Goal: Task Accomplishment & Management: Use online tool/utility

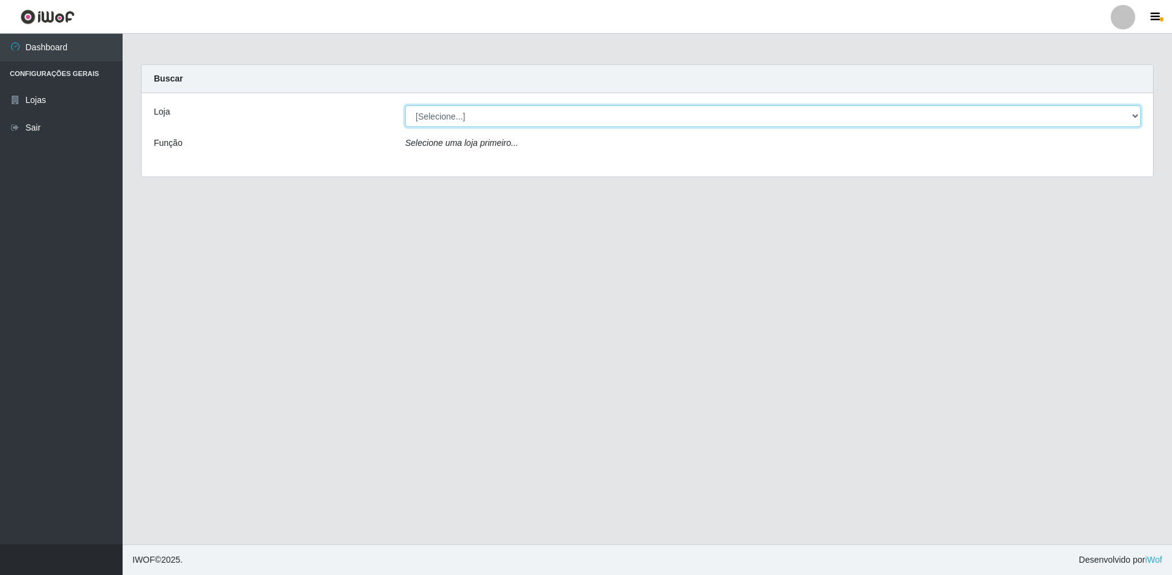
click at [577, 124] on select "[Selecione...] Extrabom - Loja 51 Gaivotas" at bounding box center [773, 115] width 736 height 21
select select "469"
click at [405, 105] on select "[Selecione...] Extrabom - Loja 51 Gaivotas" at bounding box center [773, 115] width 736 height 21
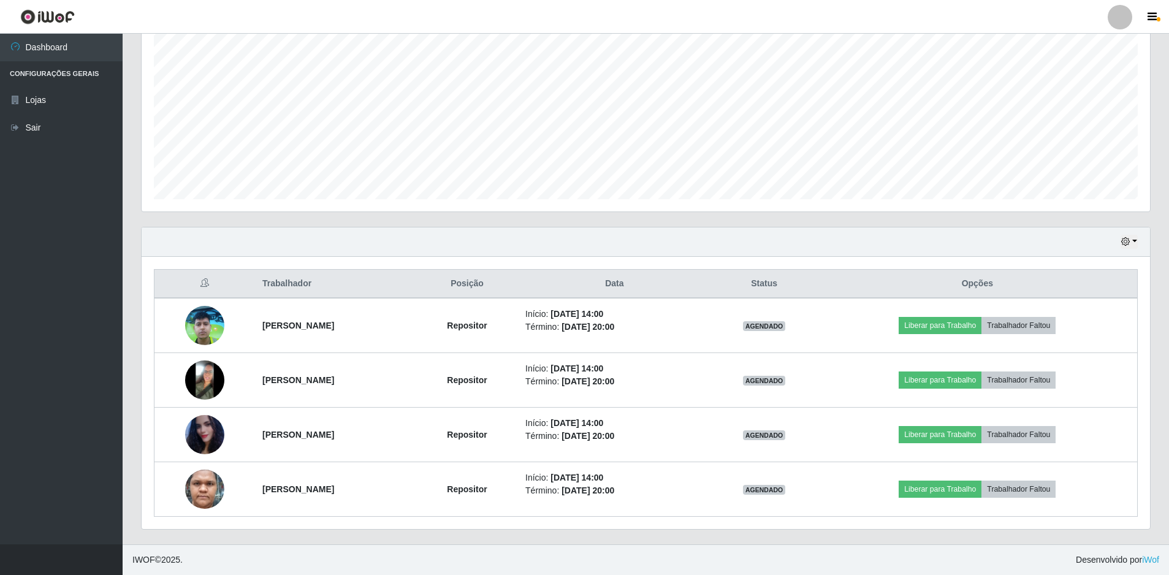
scroll to position [178, 0]
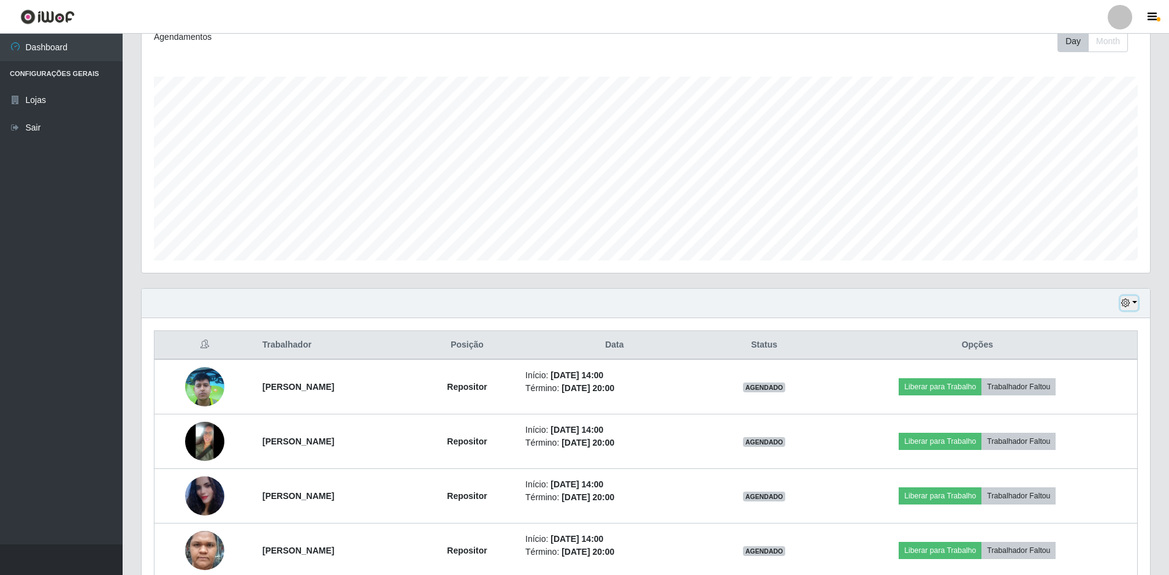
click at [1132, 300] on button "button" at bounding box center [1129, 303] width 17 height 14
click at [1086, 429] on button "Não encerrados" at bounding box center [1088, 427] width 97 height 25
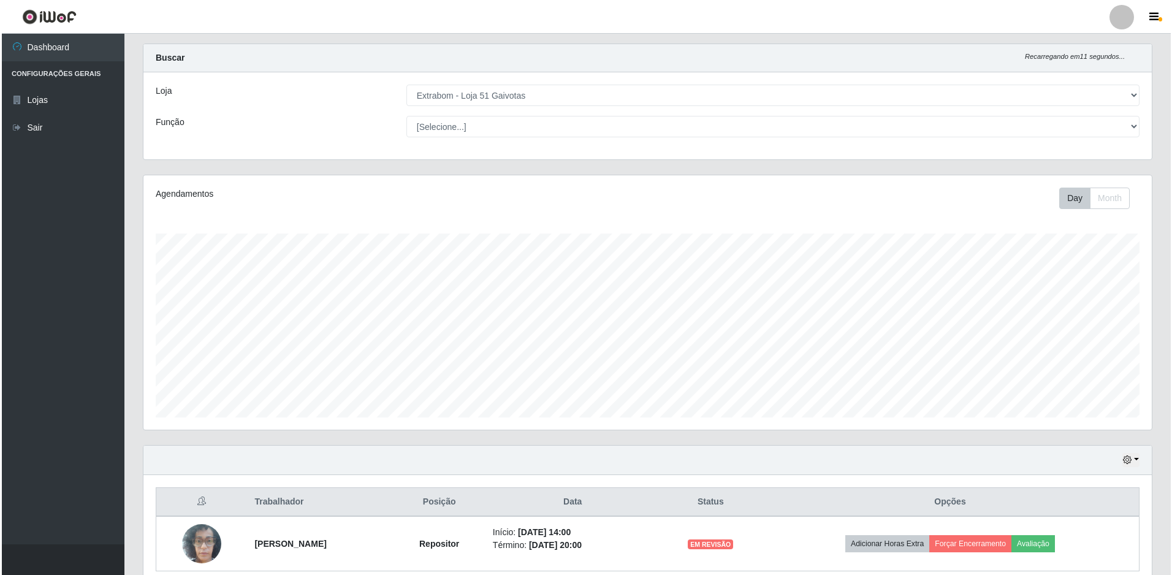
scroll to position [75, 0]
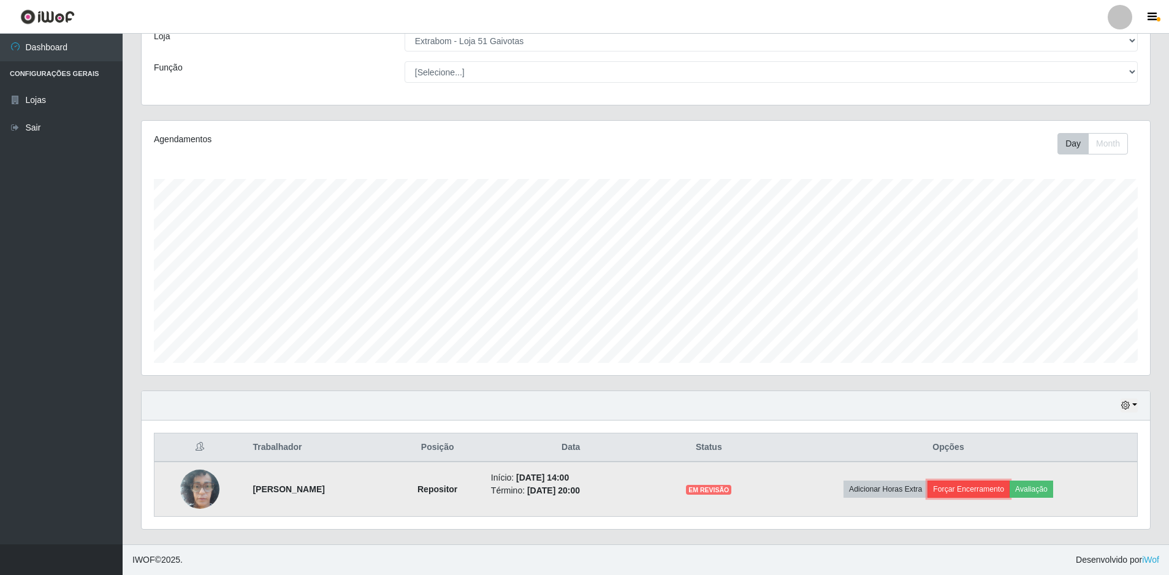
click at [996, 487] on button "Forçar Encerramento" at bounding box center [969, 489] width 82 height 17
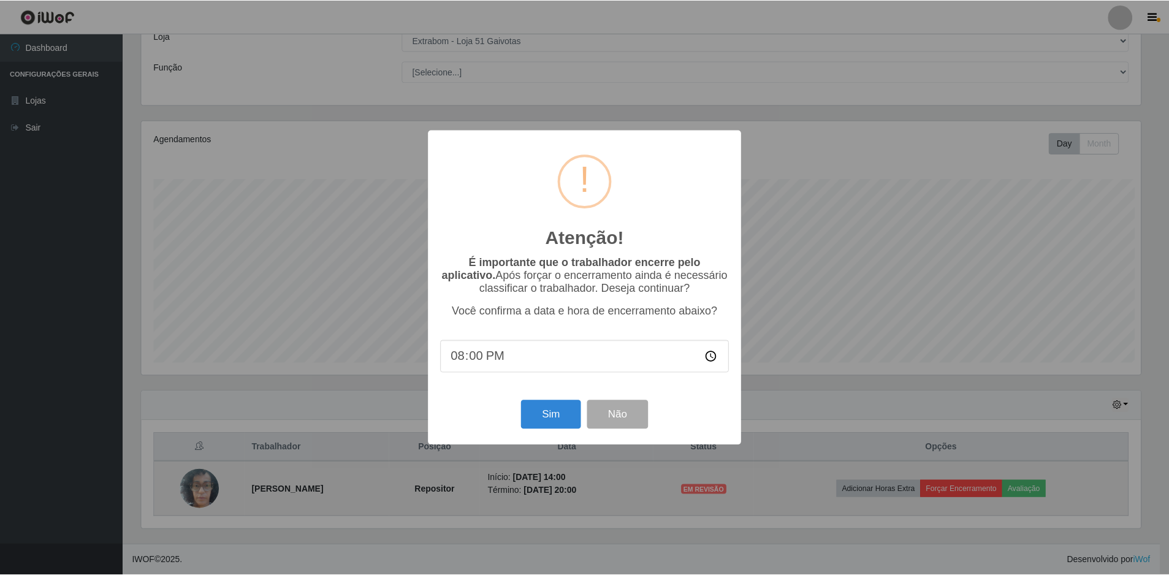
scroll to position [254, 1002]
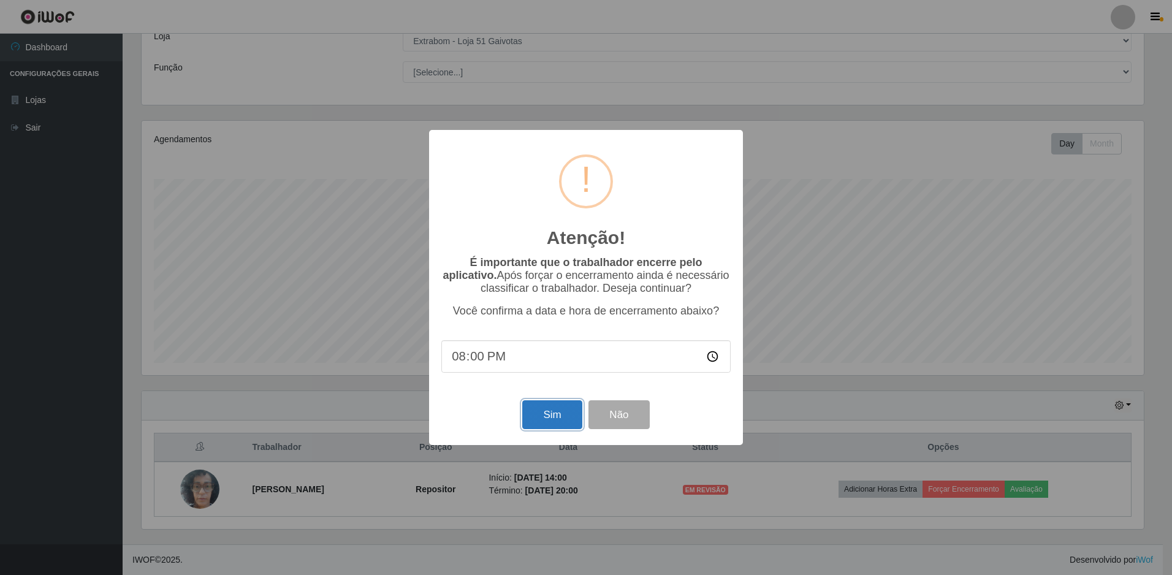
click at [565, 424] on button "Sim" at bounding box center [551, 414] width 59 height 29
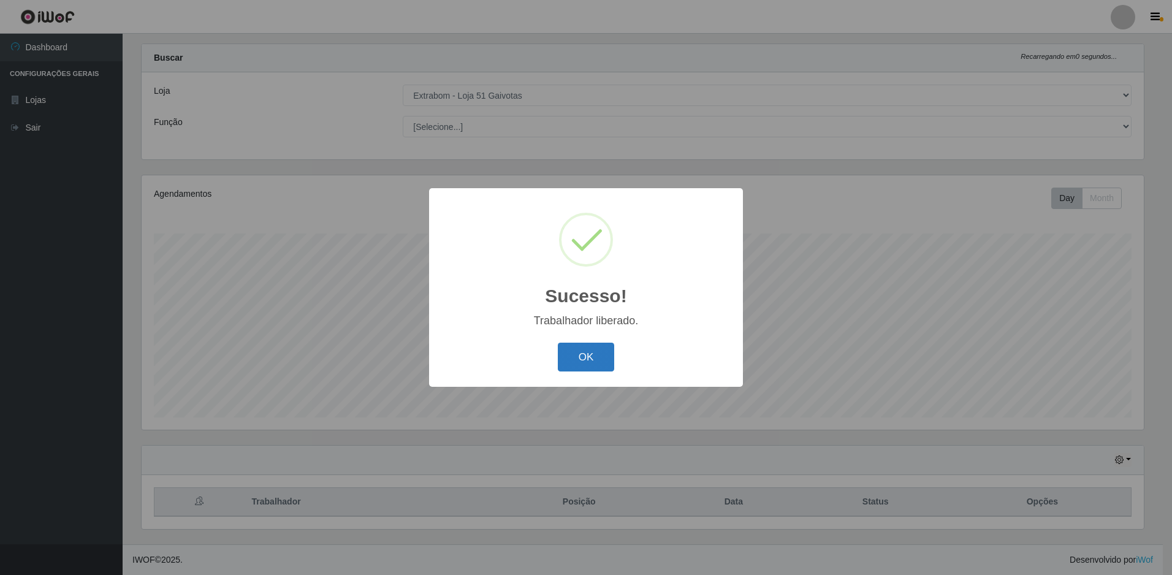
click at [587, 358] on button "OK" at bounding box center [586, 357] width 57 height 29
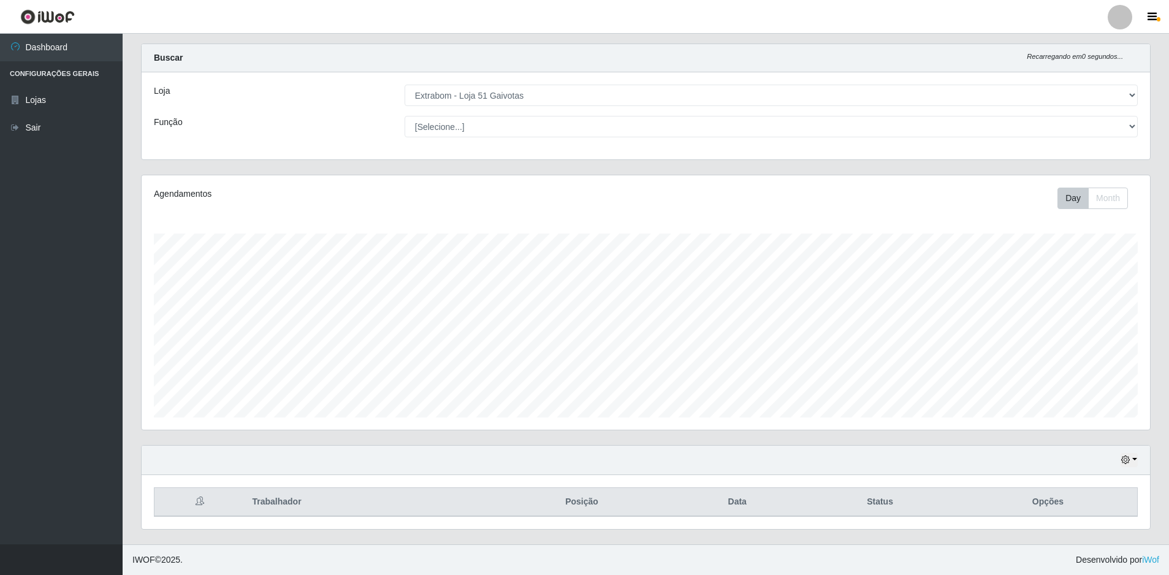
scroll to position [0, 0]
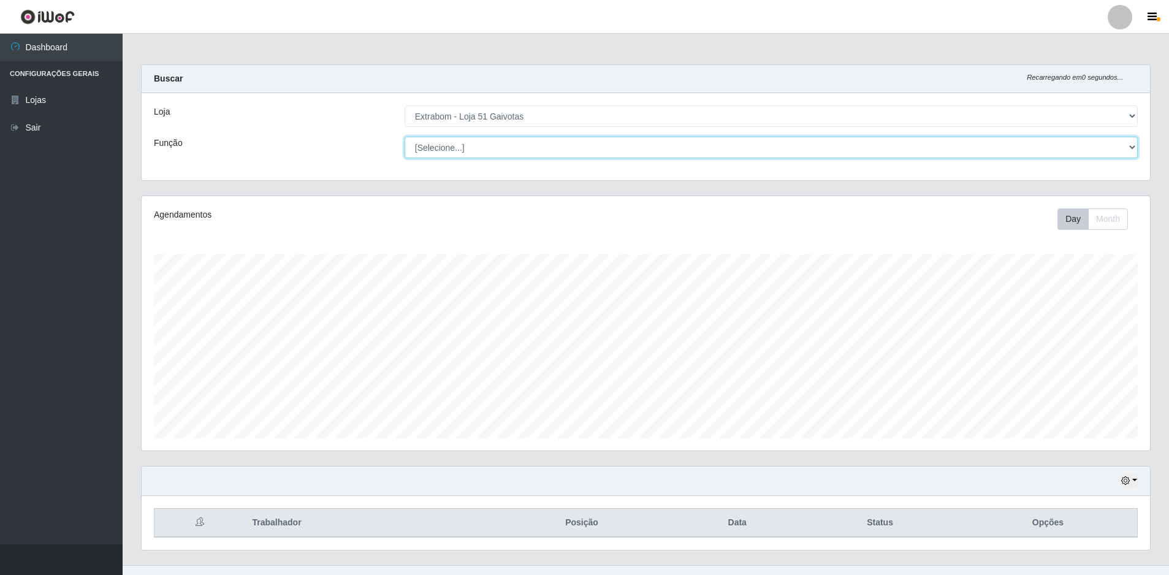
click at [713, 152] on select "[Selecione...] Repositor Repositor + Repositor ++" at bounding box center [771, 147] width 733 height 21
drag, startPoint x: 1115, startPoint y: 97, endPoint x: 1116, endPoint y: 109, distance: 11.7
click at [1115, 97] on div "Loja [Selecione...] Extrabom - Loja 51 Gaivotas Função [Selecione...] Repositor…" at bounding box center [646, 136] width 1009 height 87
click at [1128, 483] on icon "button" at bounding box center [1125, 480] width 9 height 9
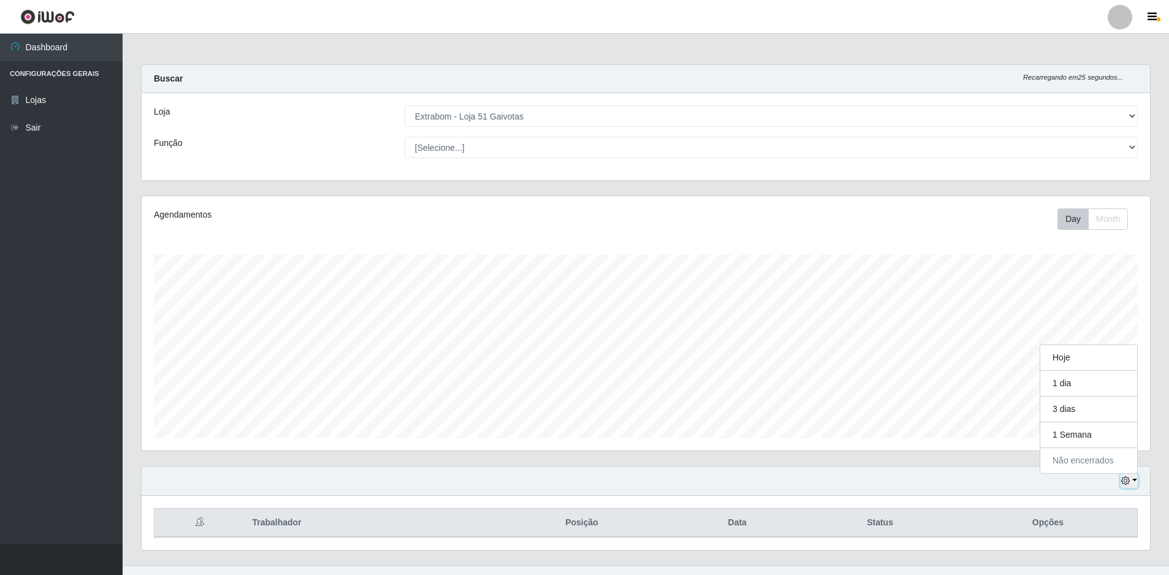
scroll to position [254, 1009]
click at [1077, 353] on button "Hoje" at bounding box center [1088, 358] width 97 height 26
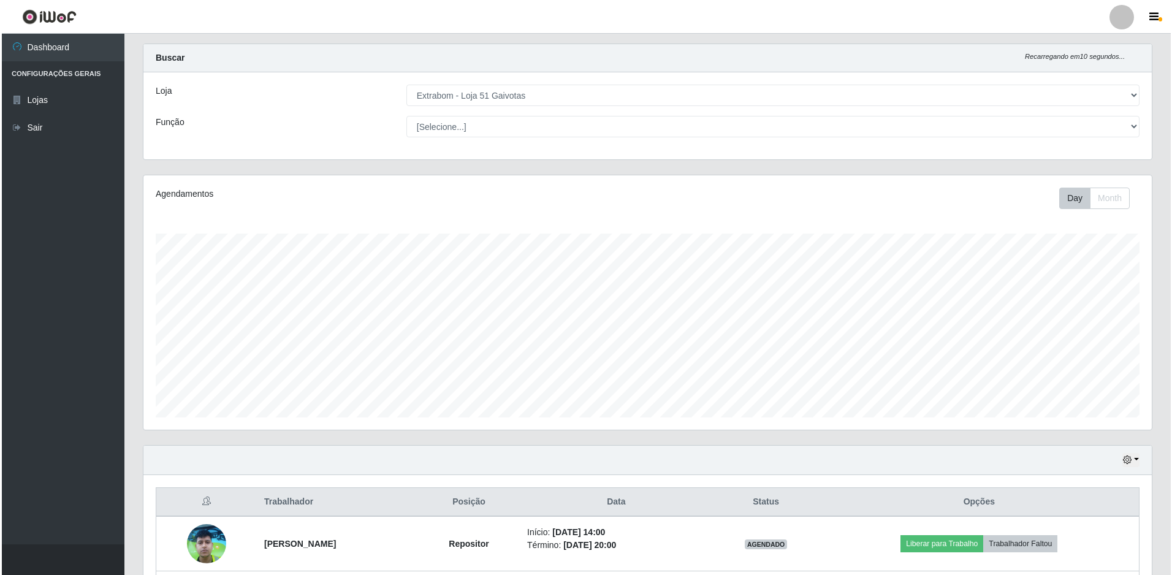
scroll to position [239, 0]
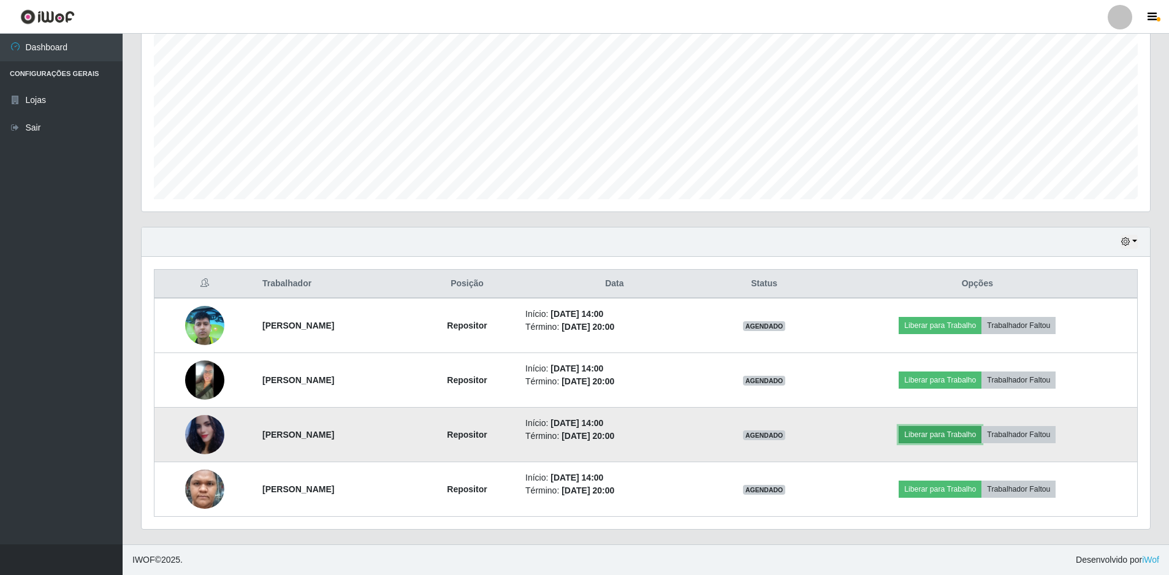
click at [949, 437] on button "Liberar para Trabalho" at bounding box center [940, 434] width 83 height 17
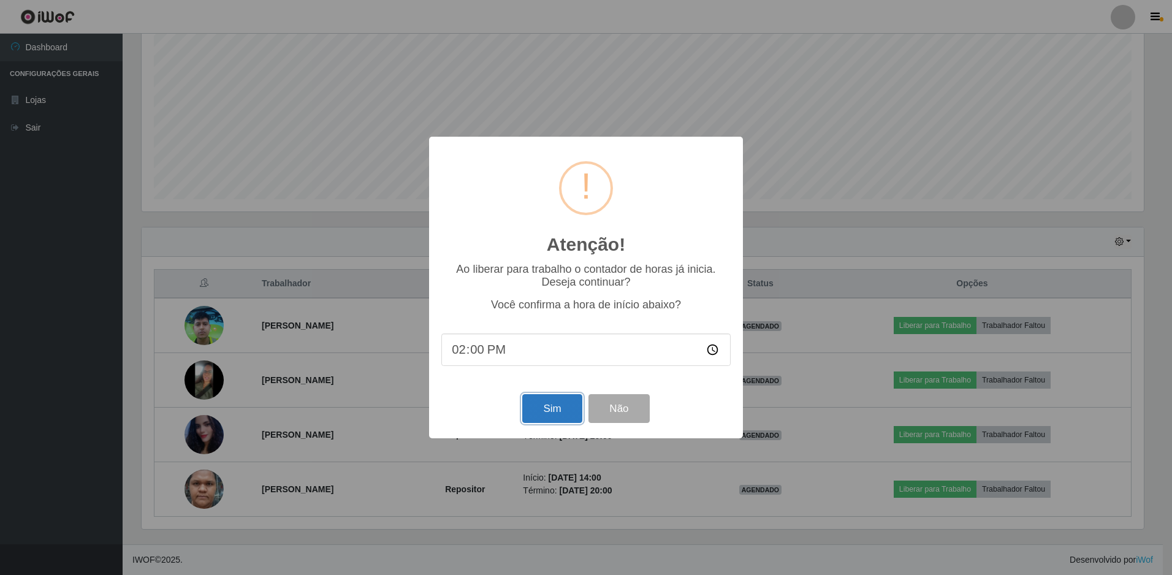
click at [558, 413] on button "Sim" at bounding box center [551, 408] width 59 height 29
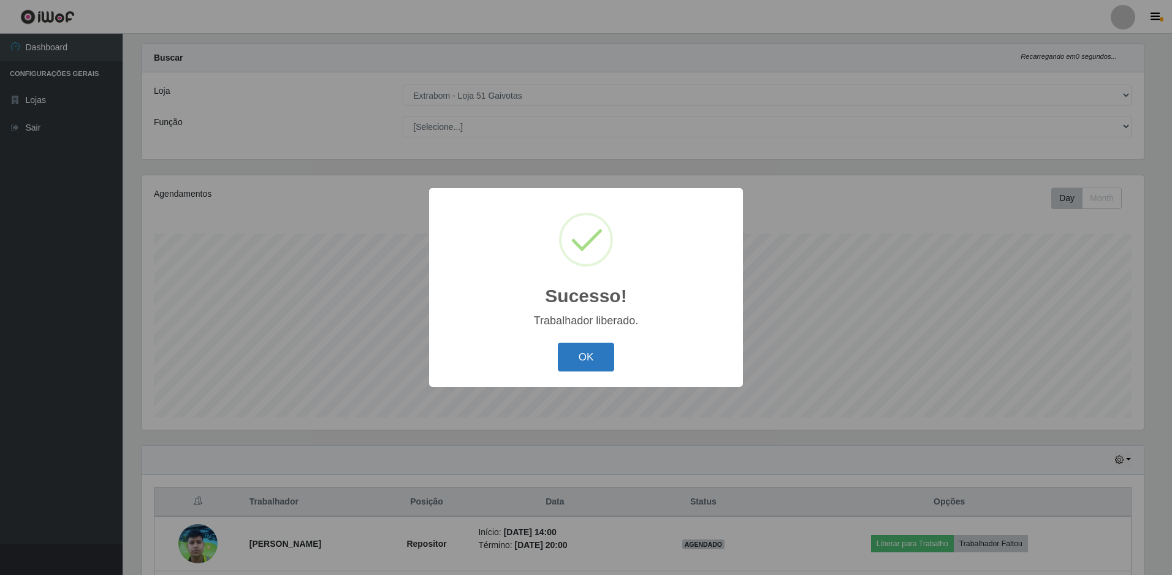
click at [586, 351] on button "OK" at bounding box center [586, 357] width 57 height 29
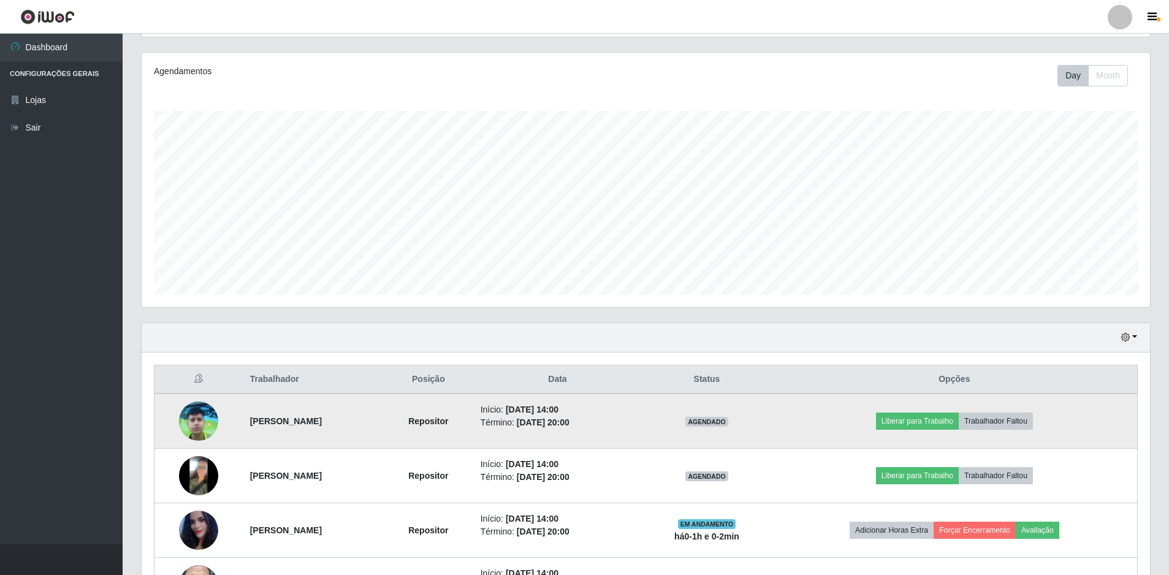
scroll to position [239, 0]
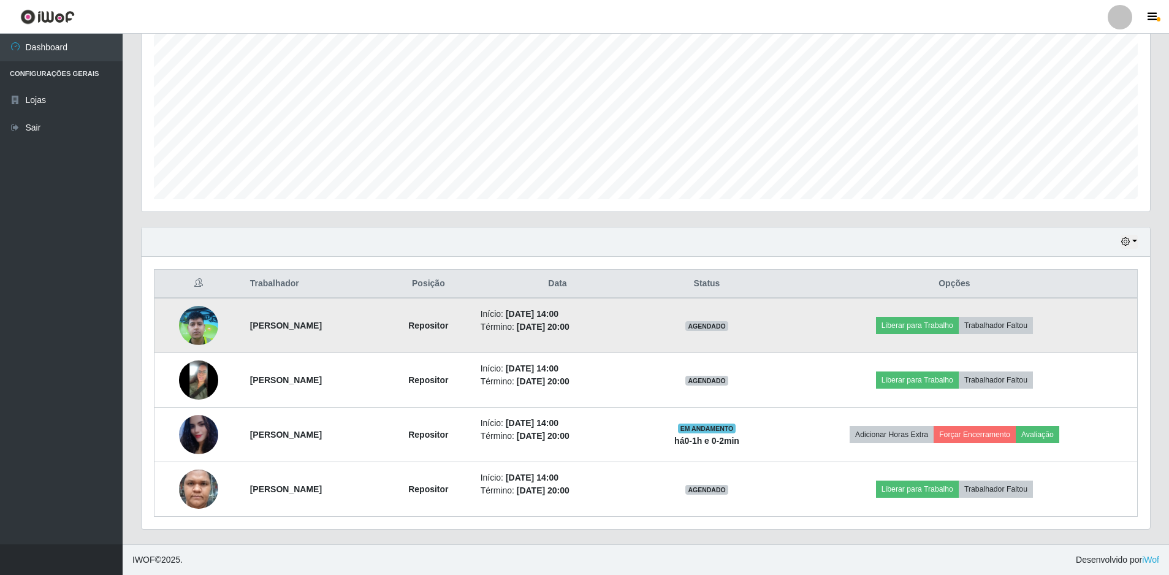
click at [204, 322] on img at bounding box center [198, 325] width 39 height 53
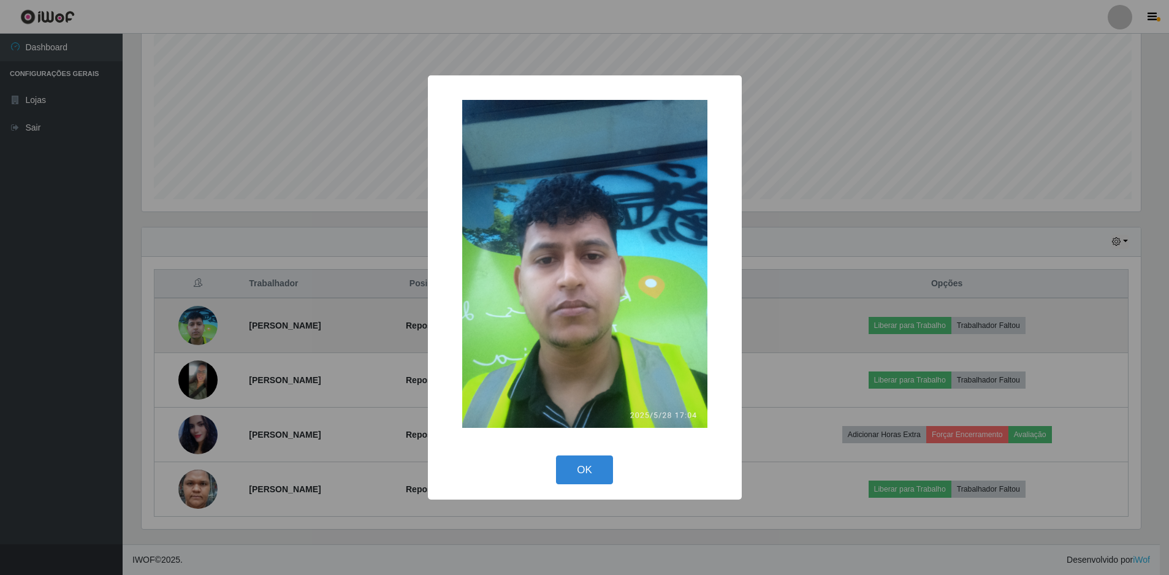
scroll to position [254, 1002]
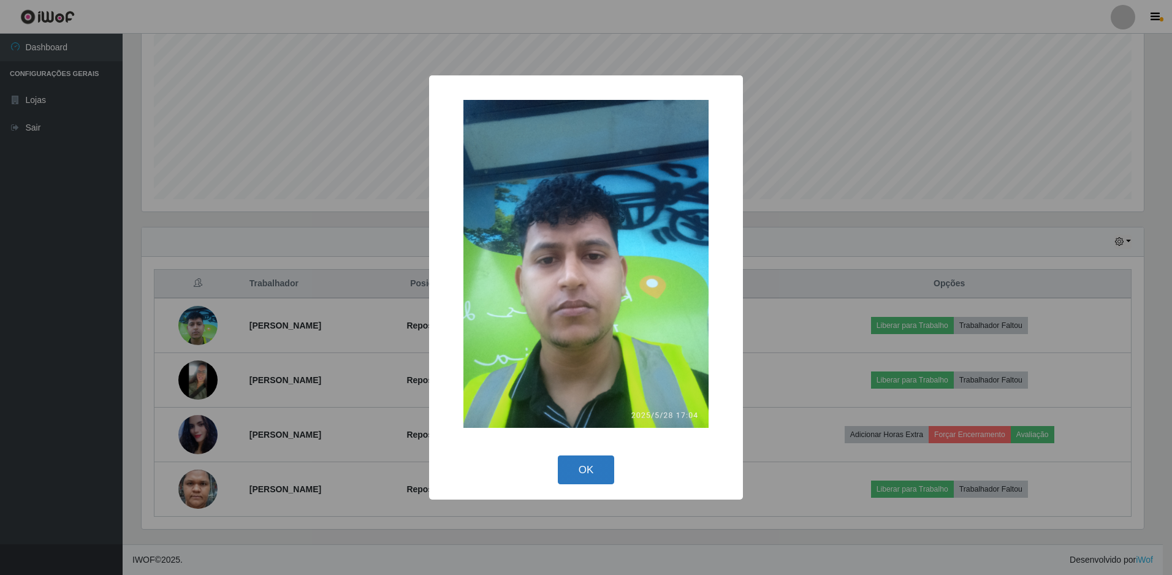
click at [587, 466] on button "OK" at bounding box center [586, 470] width 57 height 29
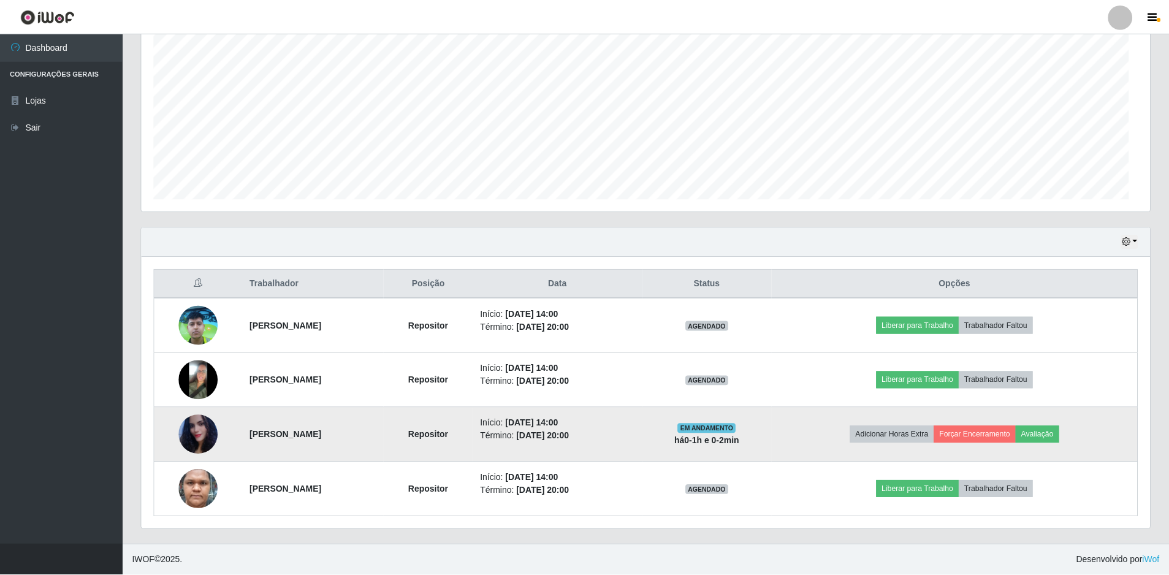
scroll to position [254, 1009]
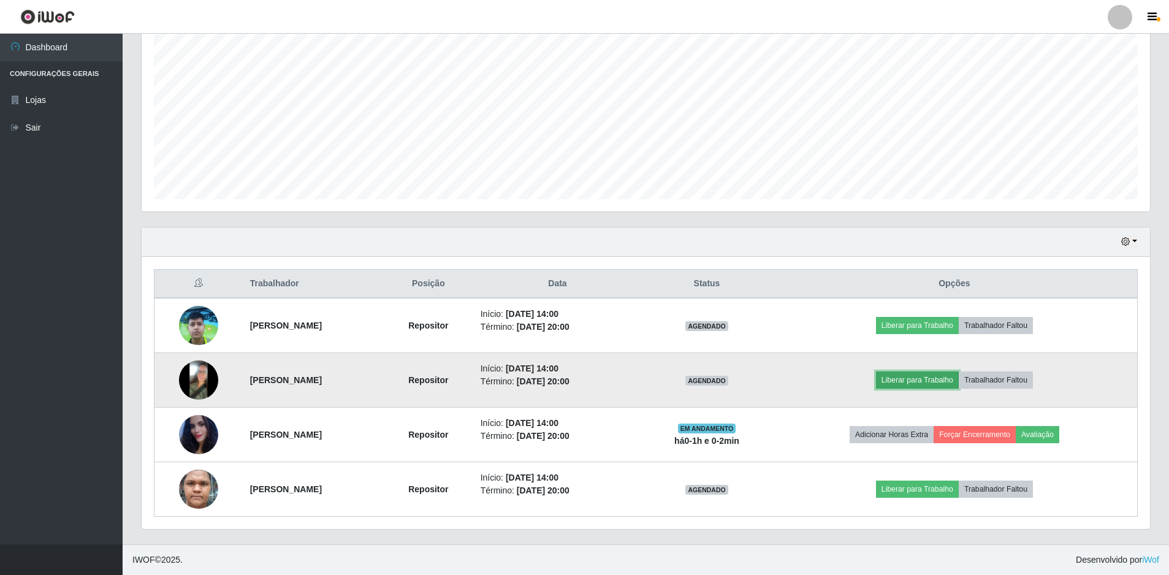
click at [914, 375] on button "Liberar para Trabalho" at bounding box center [917, 380] width 83 height 17
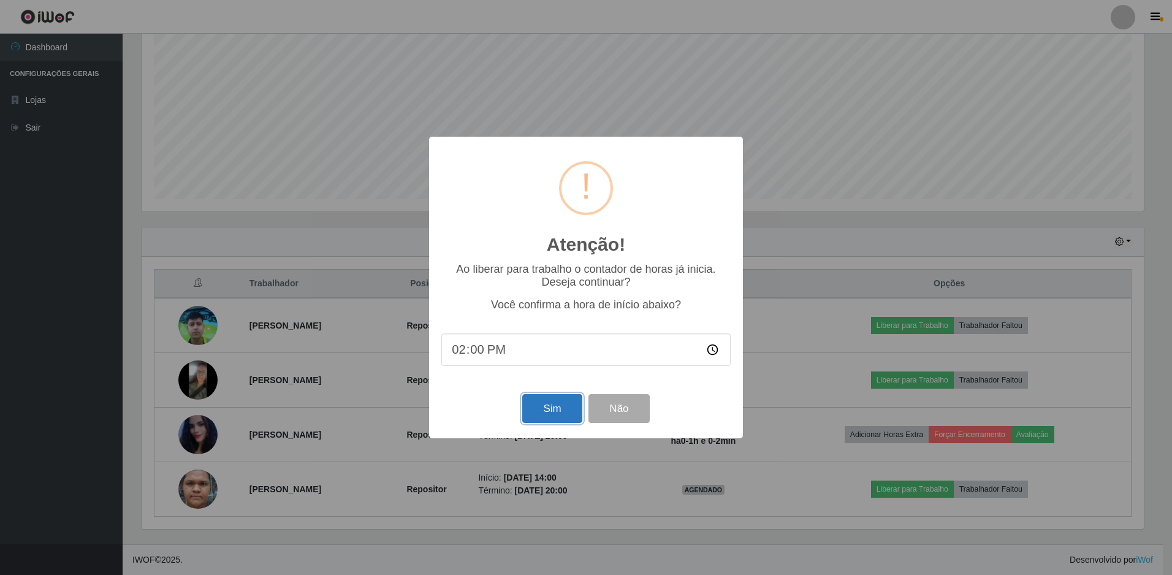
click at [554, 416] on button "Sim" at bounding box center [551, 408] width 59 height 29
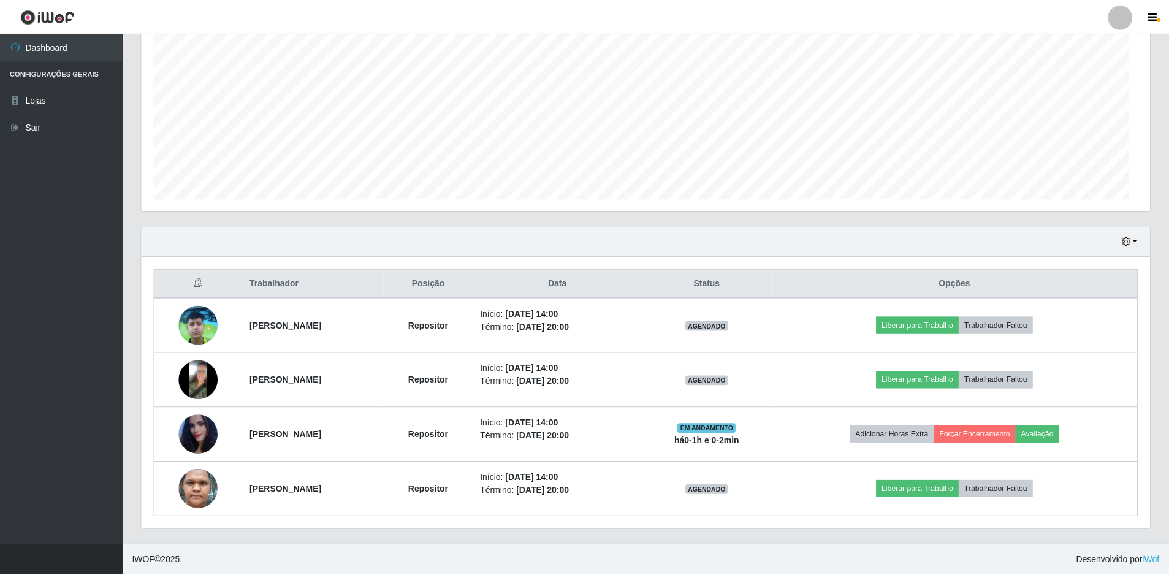
scroll to position [0, 0]
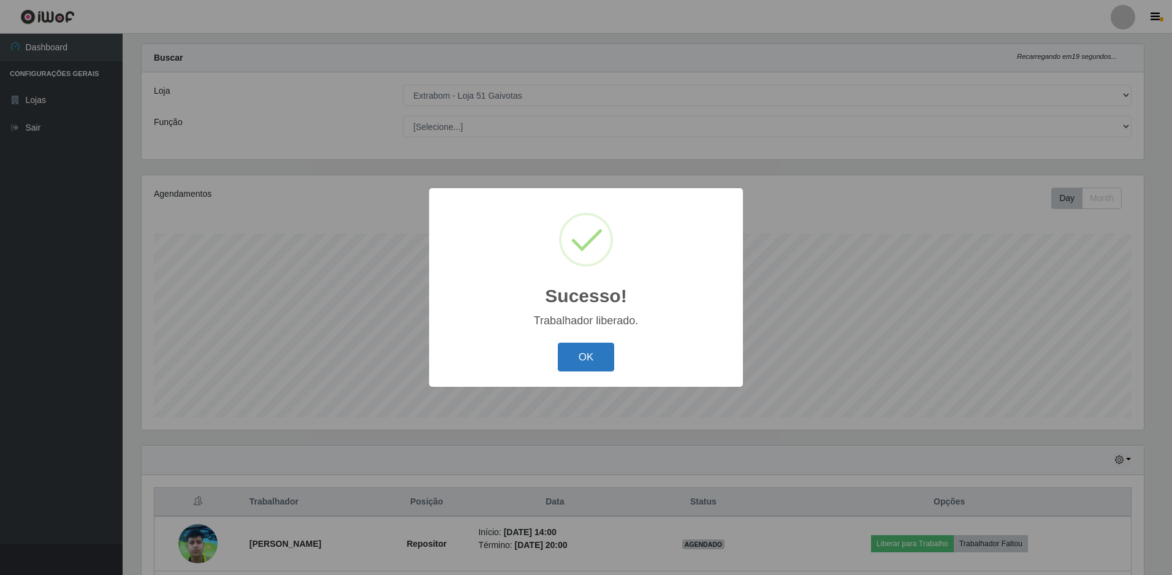
click at [597, 353] on button "OK" at bounding box center [586, 357] width 57 height 29
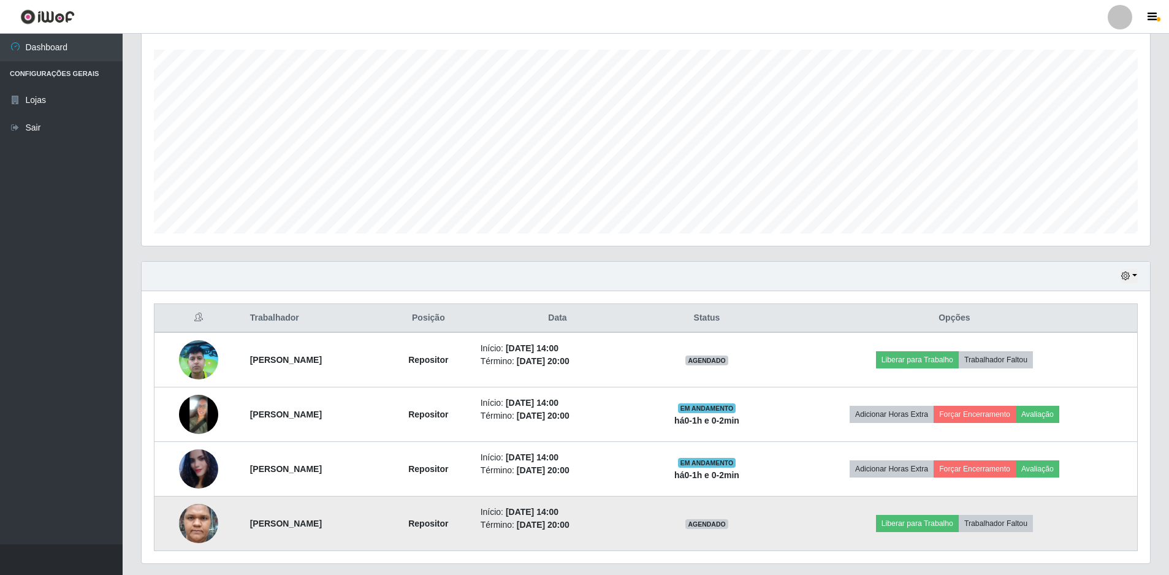
click at [190, 529] on img at bounding box center [198, 523] width 39 height 81
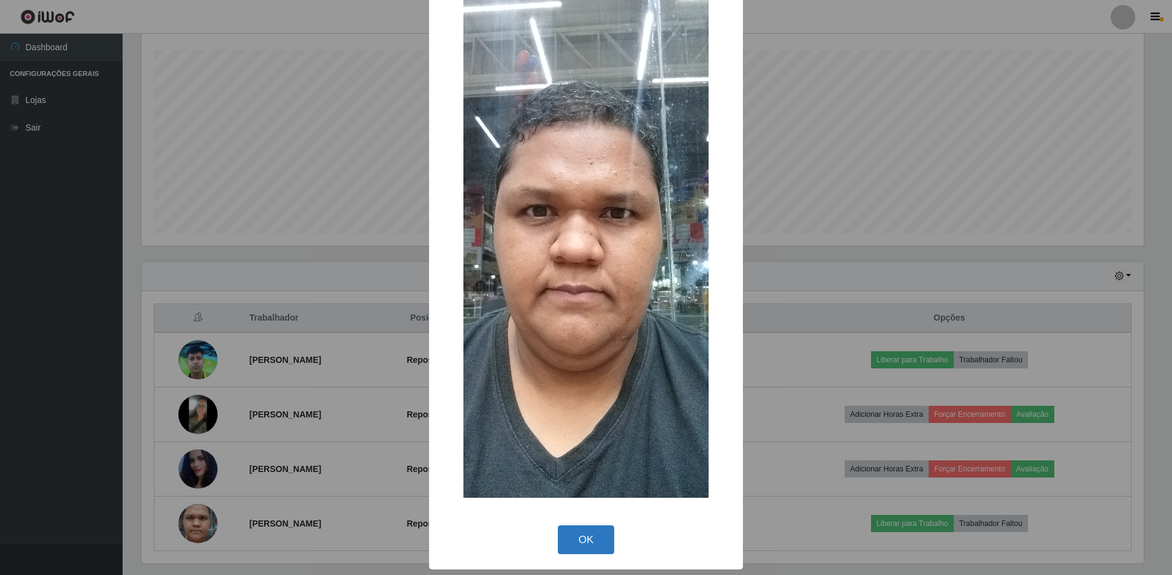
click at [583, 540] on button "OK" at bounding box center [586, 539] width 57 height 29
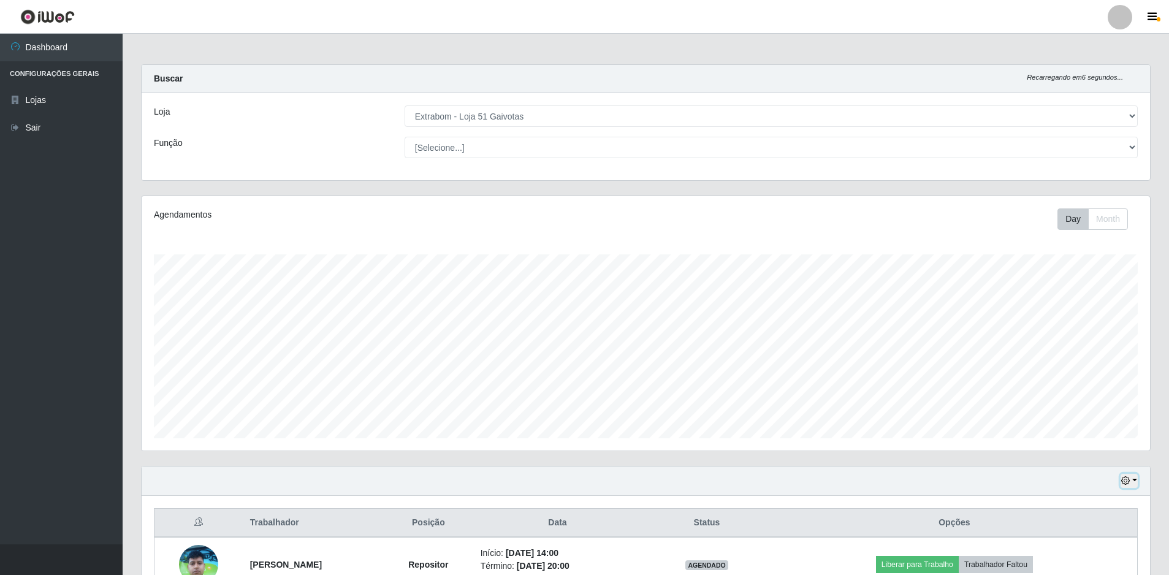
click at [1125, 478] on icon "button" at bounding box center [1125, 480] width 9 height 9
click at [1101, 464] on button "Não encerrados" at bounding box center [1088, 460] width 97 height 25
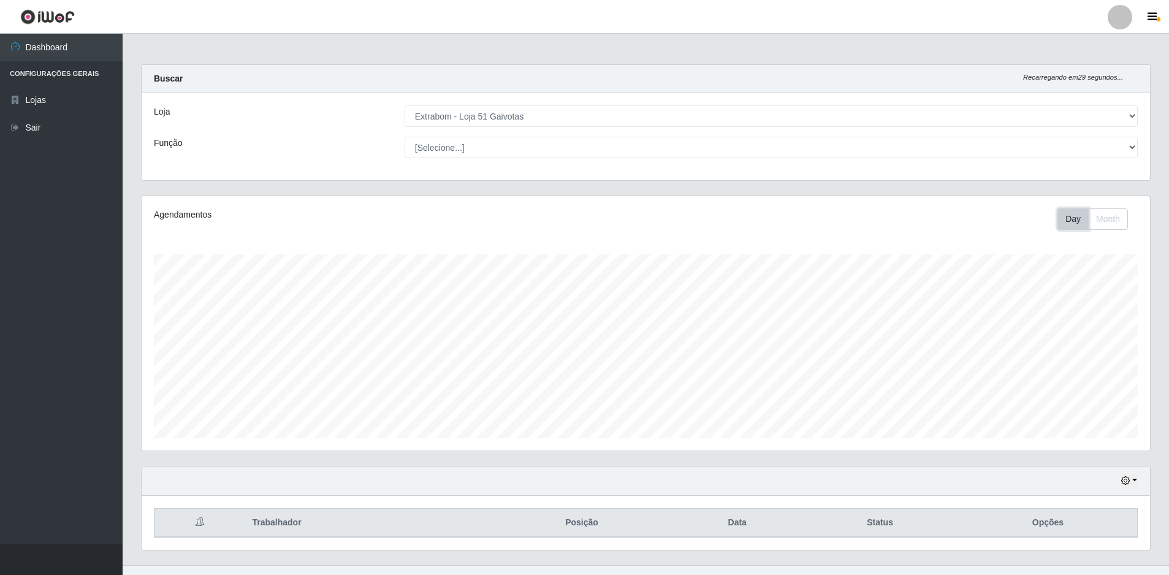
click at [1074, 219] on button "Day" at bounding box center [1073, 218] width 31 height 21
click at [1086, 224] on button "Day" at bounding box center [1073, 218] width 31 height 21
click at [1094, 223] on button "Month" at bounding box center [1108, 218] width 40 height 21
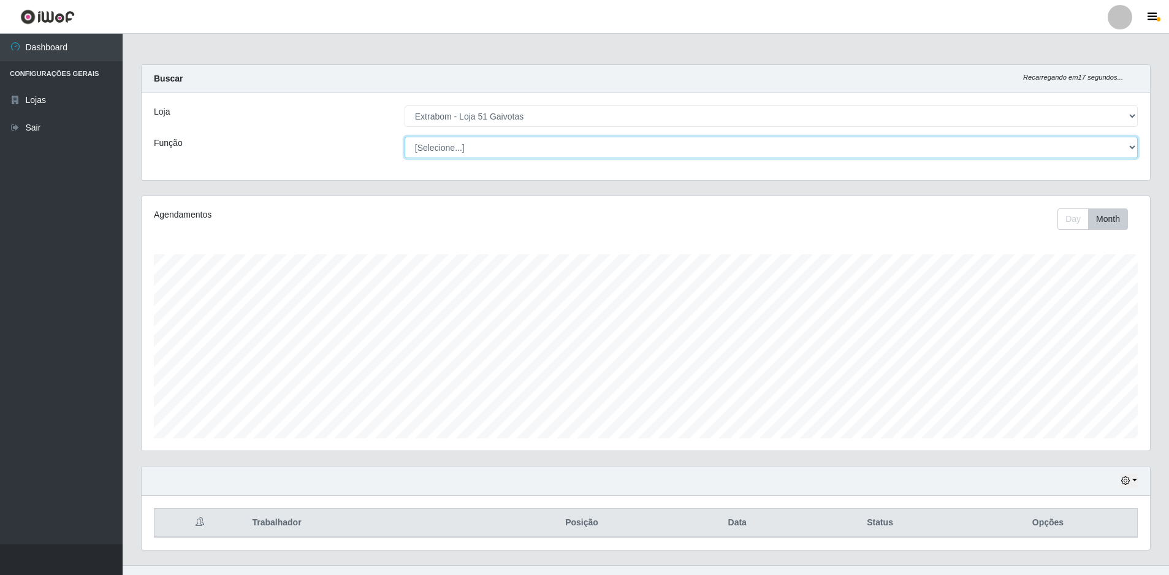
click at [1078, 148] on select "[Selecione...] Repositor Repositor + Repositor ++" at bounding box center [771, 147] width 733 height 21
click at [1131, 480] on button "button" at bounding box center [1129, 481] width 17 height 14
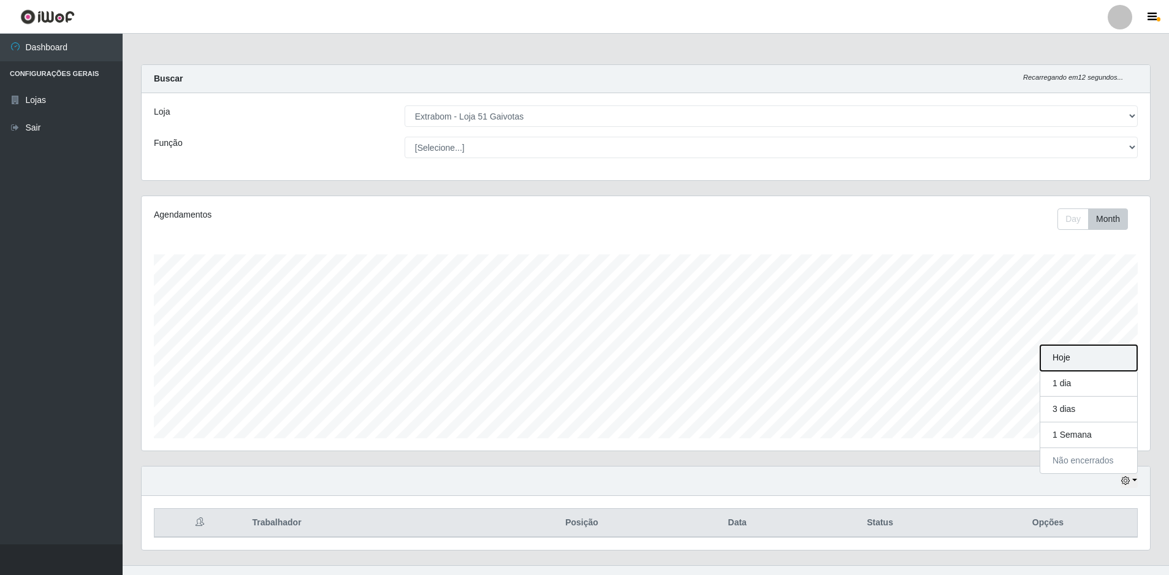
click at [1063, 361] on button "Hoje" at bounding box center [1088, 358] width 97 height 26
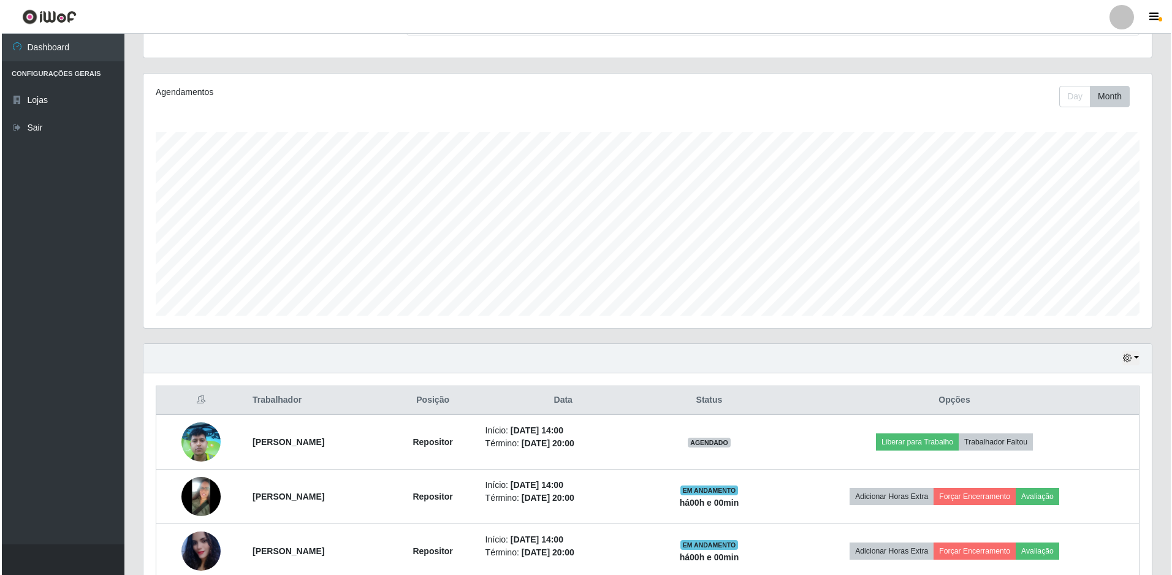
scroll to position [239, 0]
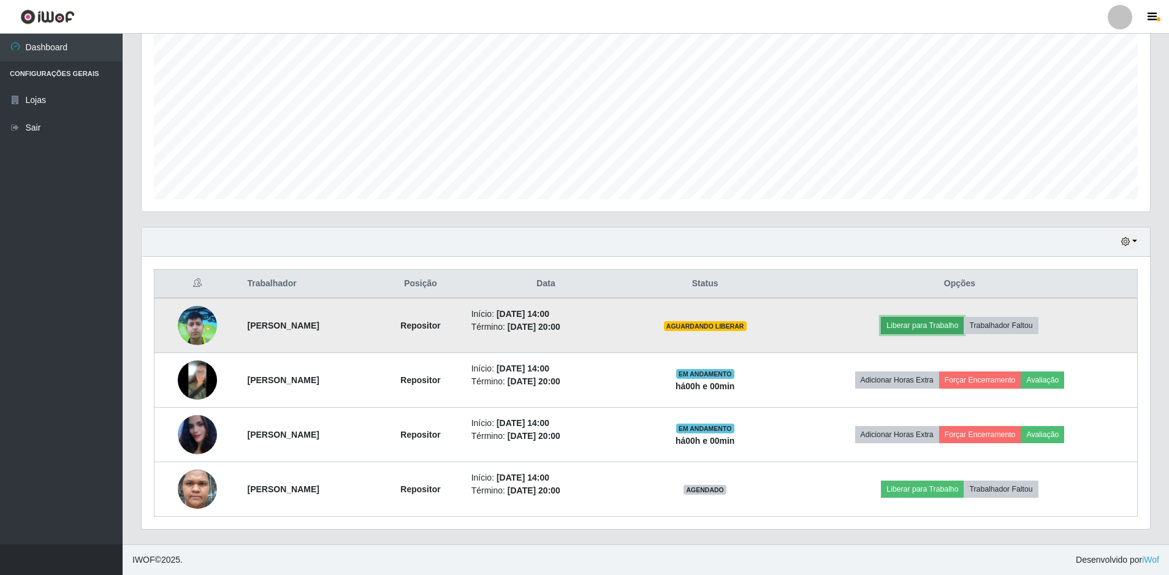
click at [954, 324] on button "Liberar para Trabalho" at bounding box center [922, 325] width 83 height 17
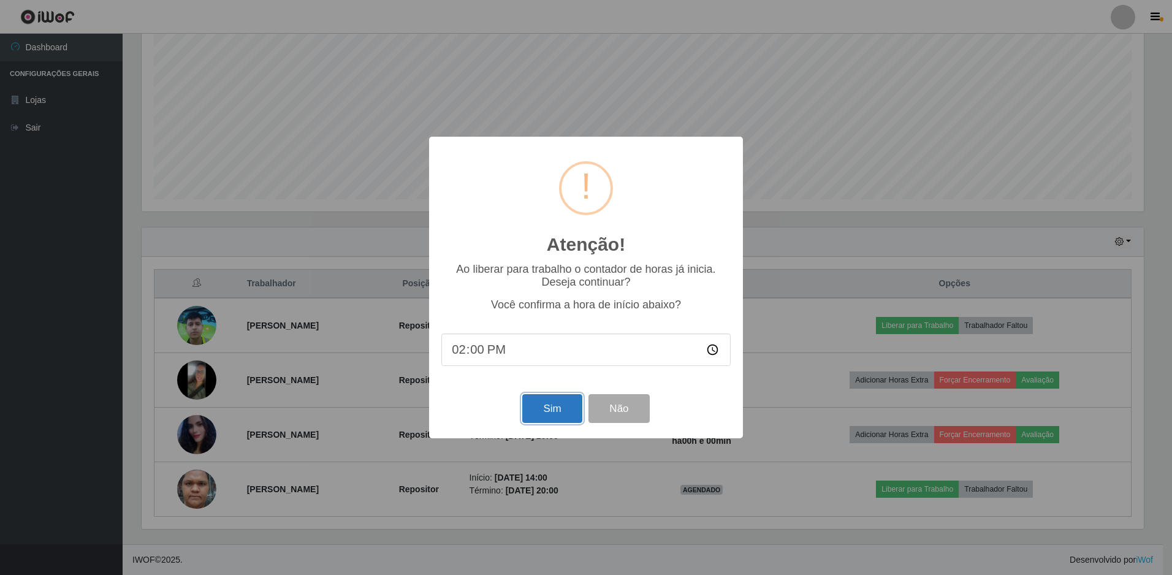
click at [536, 411] on button "Sim" at bounding box center [551, 408] width 59 height 29
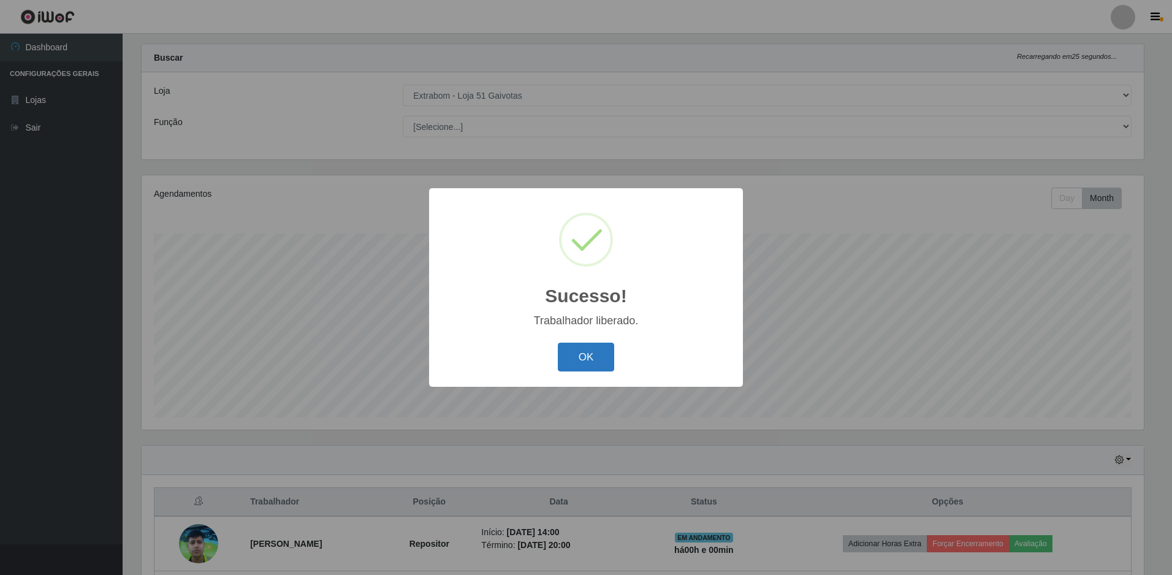
click at [606, 356] on button "OK" at bounding box center [586, 357] width 57 height 29
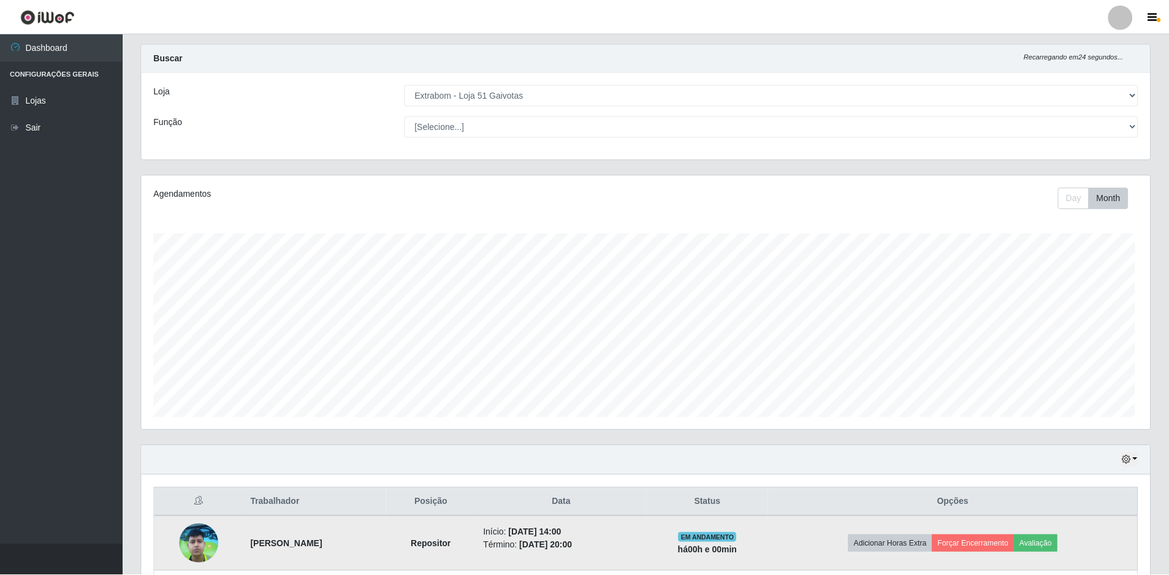
scroll to position [254, 1009]
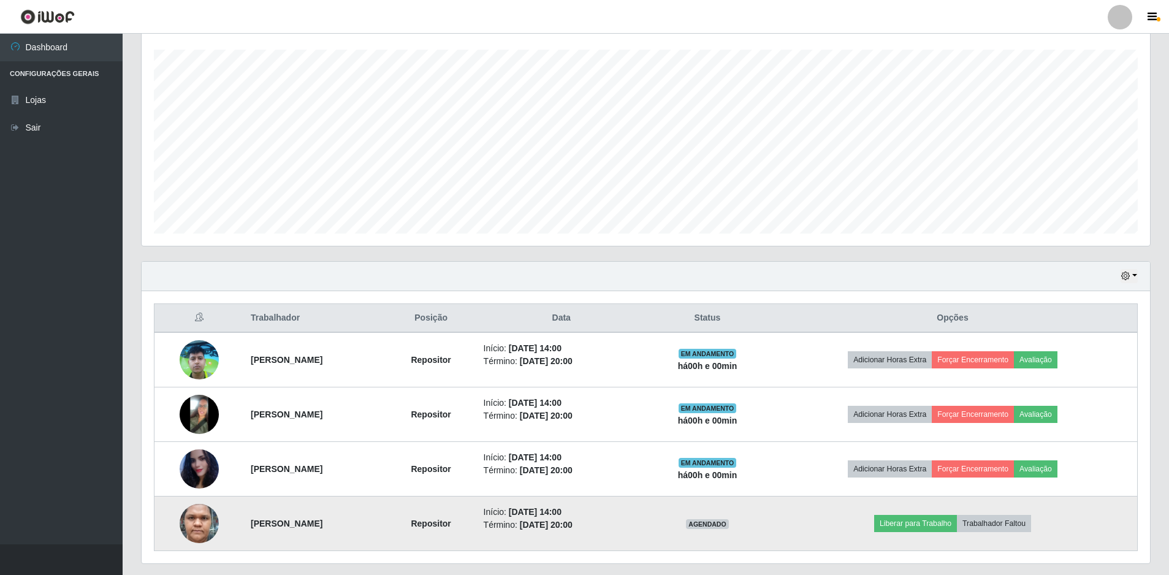
click at [193, 522] on img at bounding box center [199, 523] width 39 height 81
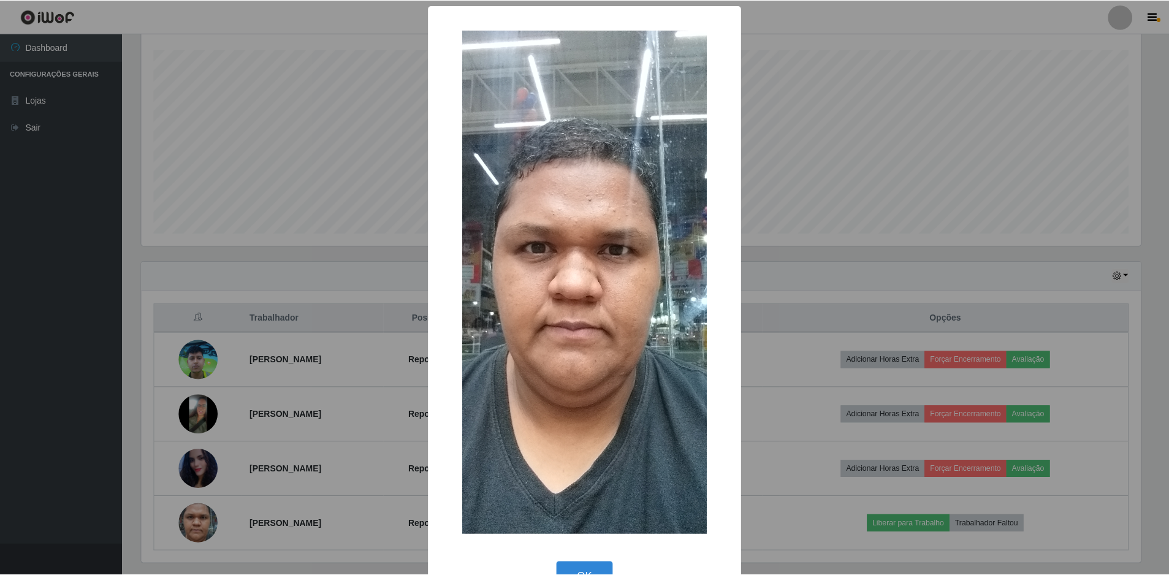
scroll to position [37, 0]
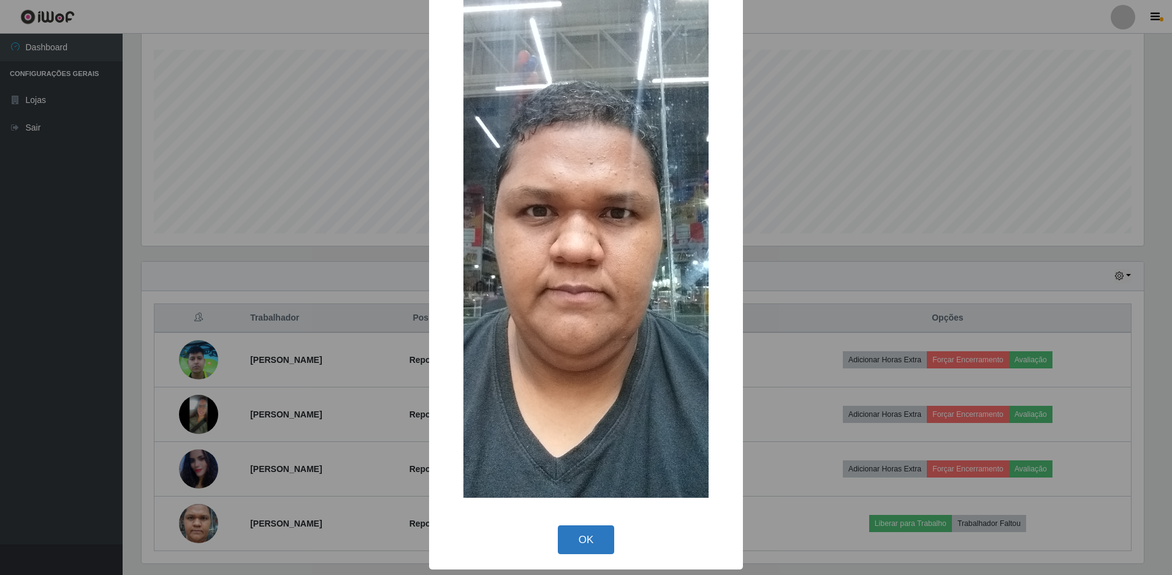
click at [559, 548] on button "OK" at bounding box center [586, 539] width 57 height 29
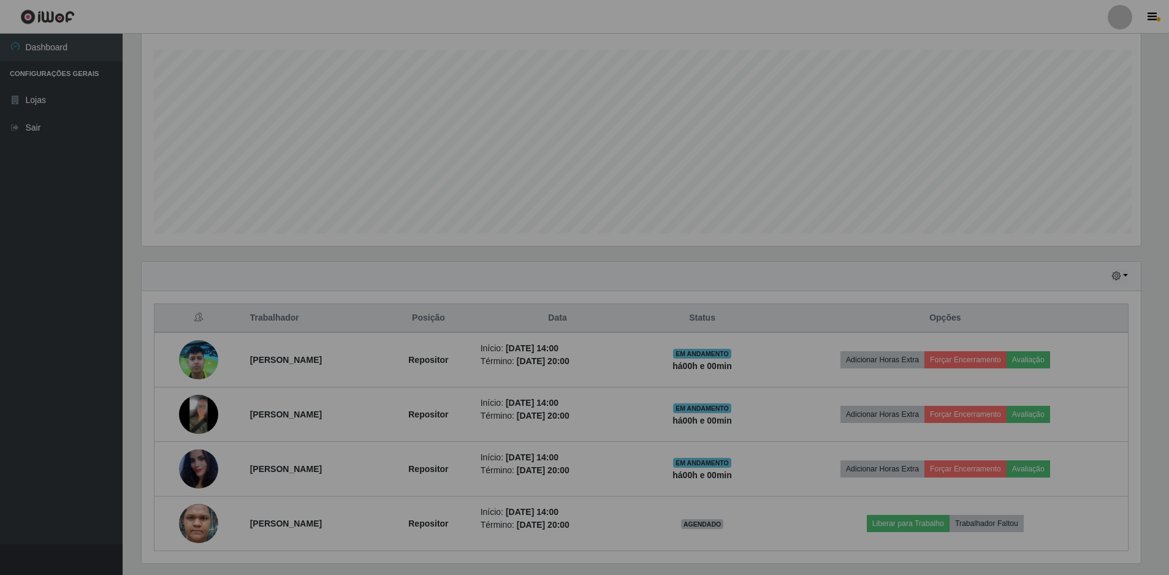
scroll to position [254, 1009]
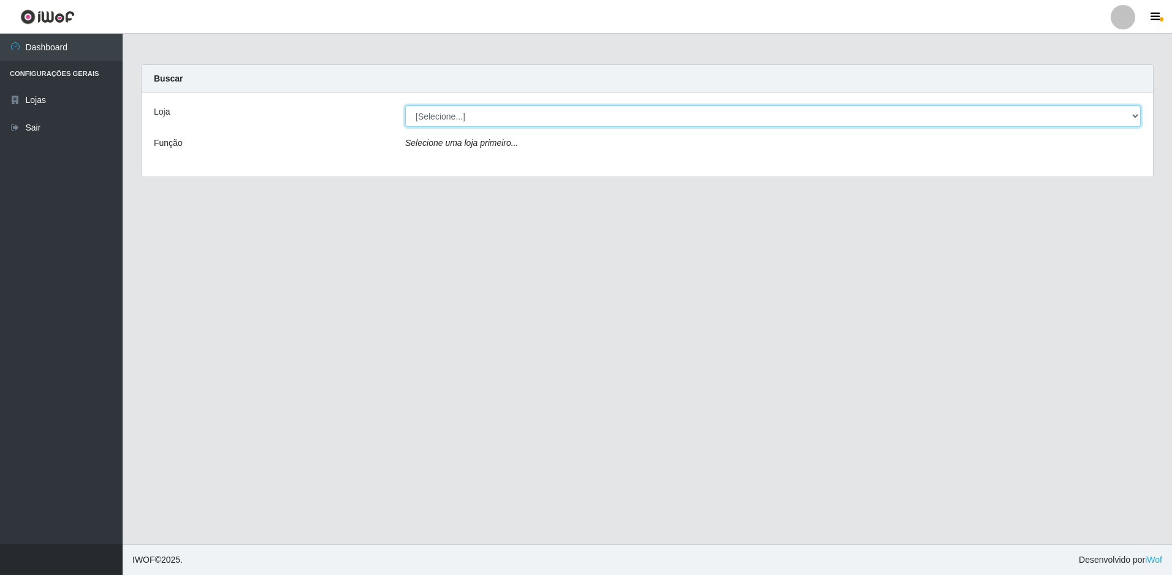
click at [592, 120] on select "[Selecione...] Extrabom - Loja 51 Gaivotas" at bounding box center [773, 115] width 736 height 21
select select "469"
click at [405, 105] on select "[Selecione...] Extrabom - Loja 51 Gaivotas" at bounding box center [773, 115] width 736 height 21
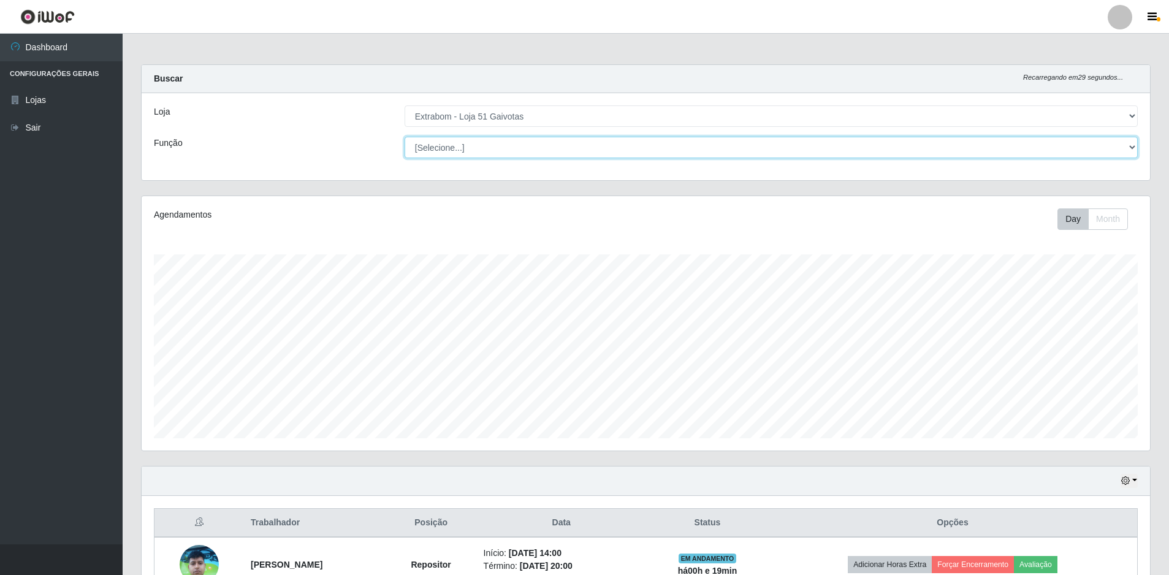
click at [560, 147] on select "[Selecione...] Repositor Repositor + Repositor ++" at bounding box center [771, 147] width 733 height 21
click at [557, 156] on select "[Selecione...] Repositor Repositor + Repositor ++" at bounding box center [771, 147] width 733 height 21
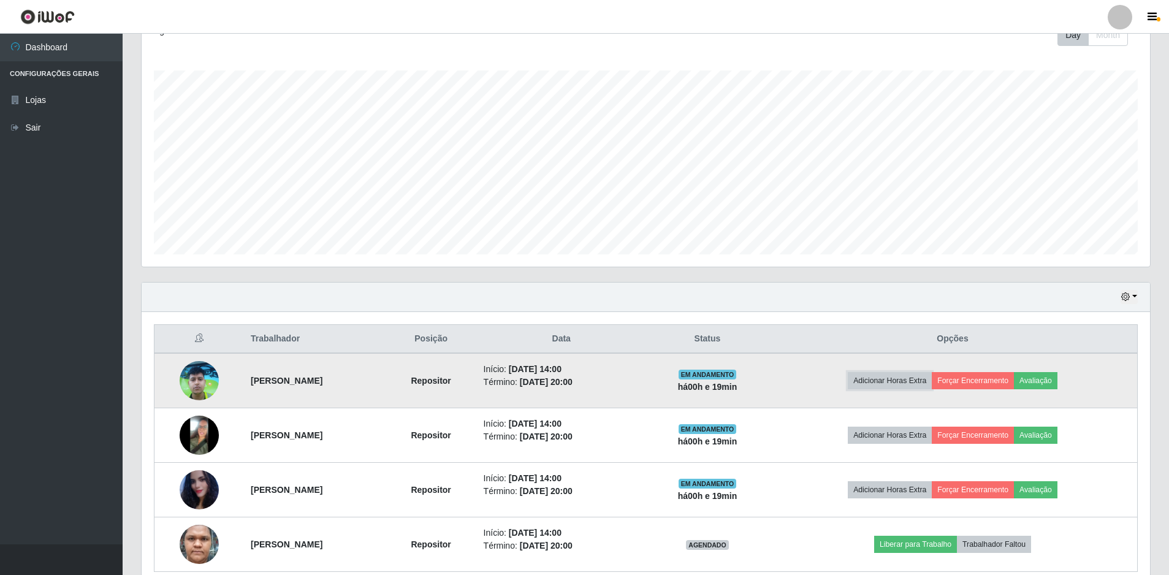
drag, startPoint x: 917, startPoint y: 379, endPoint x: 941, endPoint y: 407, distance: 37.4
click at [941, 407] on td "Adicionar Horas Extra Forçar Encerramento Avaliação" at bounding box center [952, 380] width 369 height 55
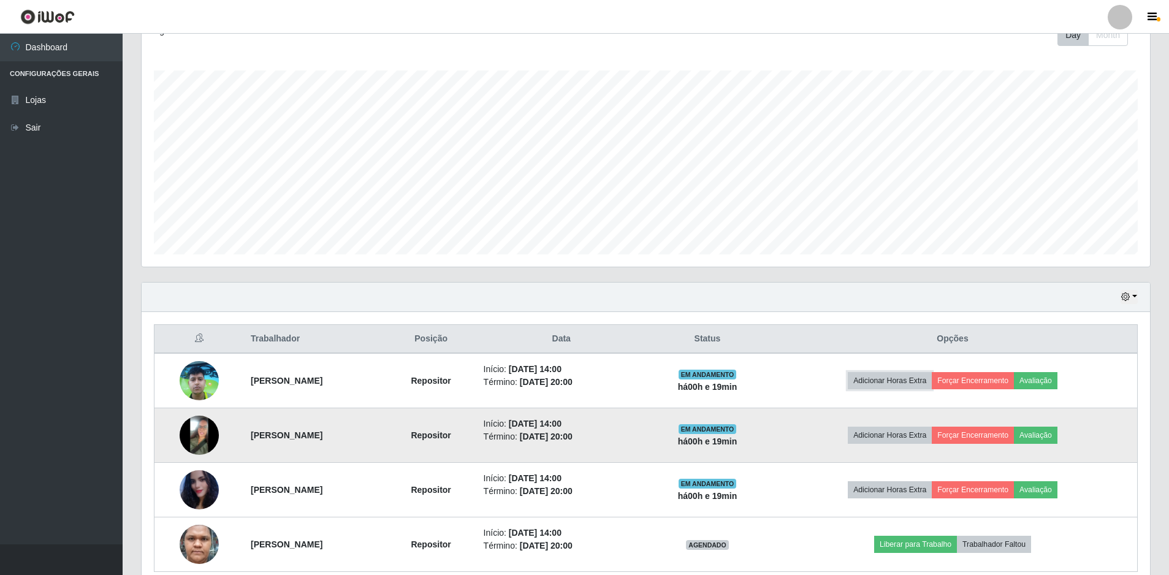
scroll to position [239, 0]
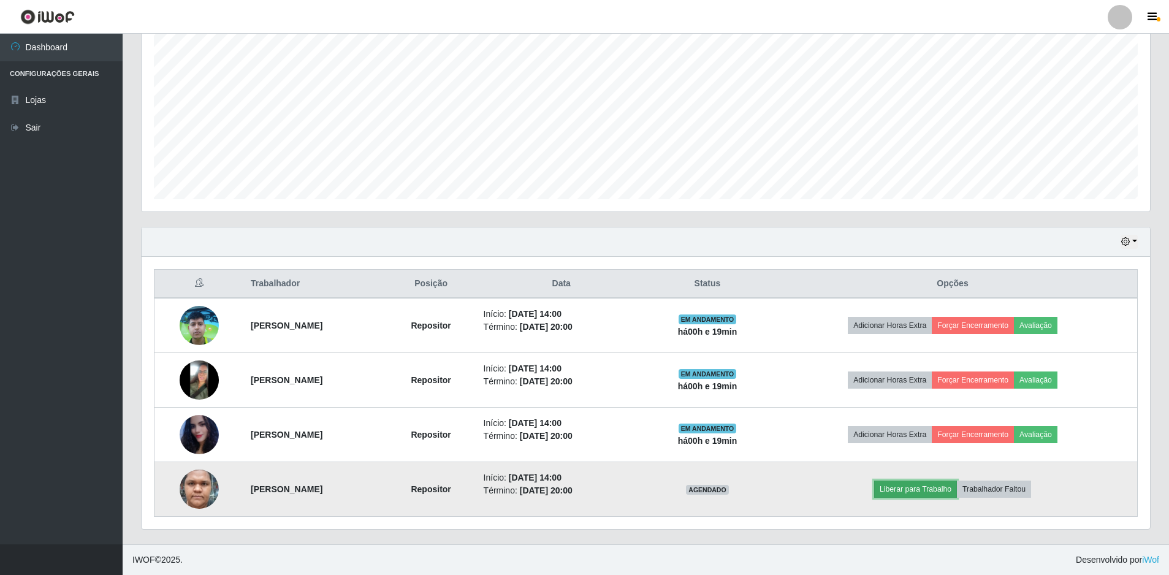
click at [950, 487] on button "Liberar para Trabalho" at bounding box center [915, 489] width 83 height 17
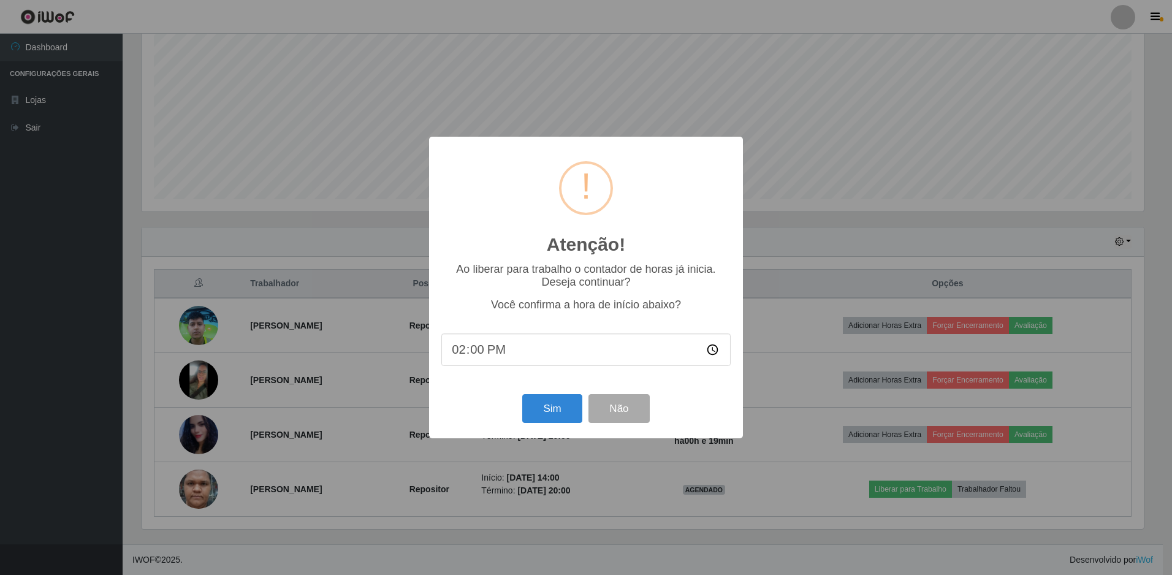
click at [627, 354] on input "14:00" at bounding box center [585, 350] width 289 height 32
click at [478, 351] on input "14:00" at bounding box center [585, 350] width 289 height 32
type input "14:14"
click at [528, 407] on button "Sim" at bounding box center [551, 408] width 59 height 29
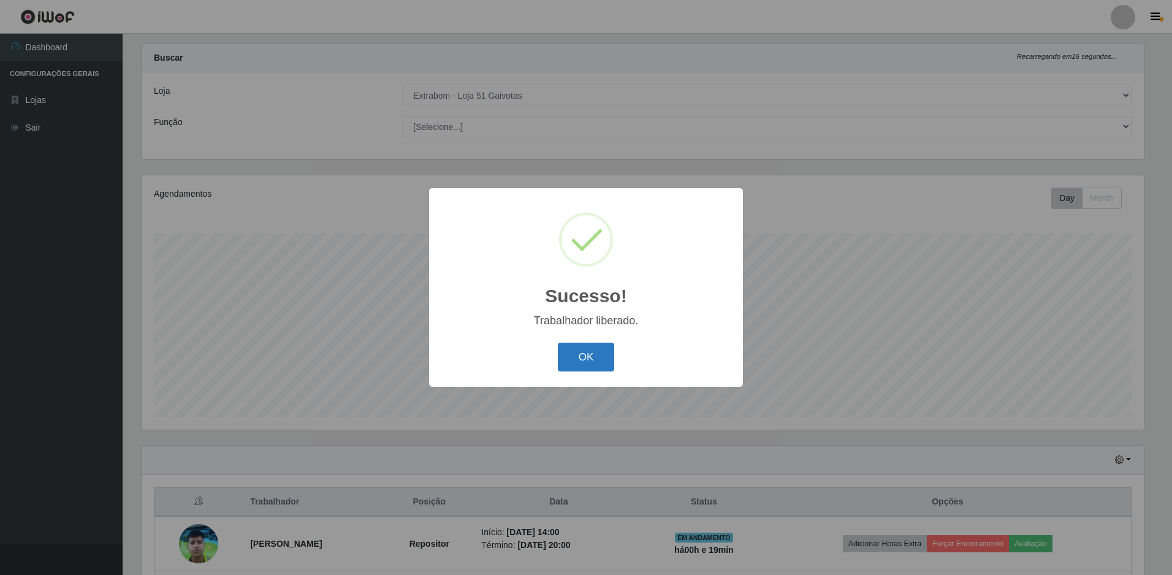
click at [576, 354] on button "OK" at bounding box center [586, 357] width 57 height 29
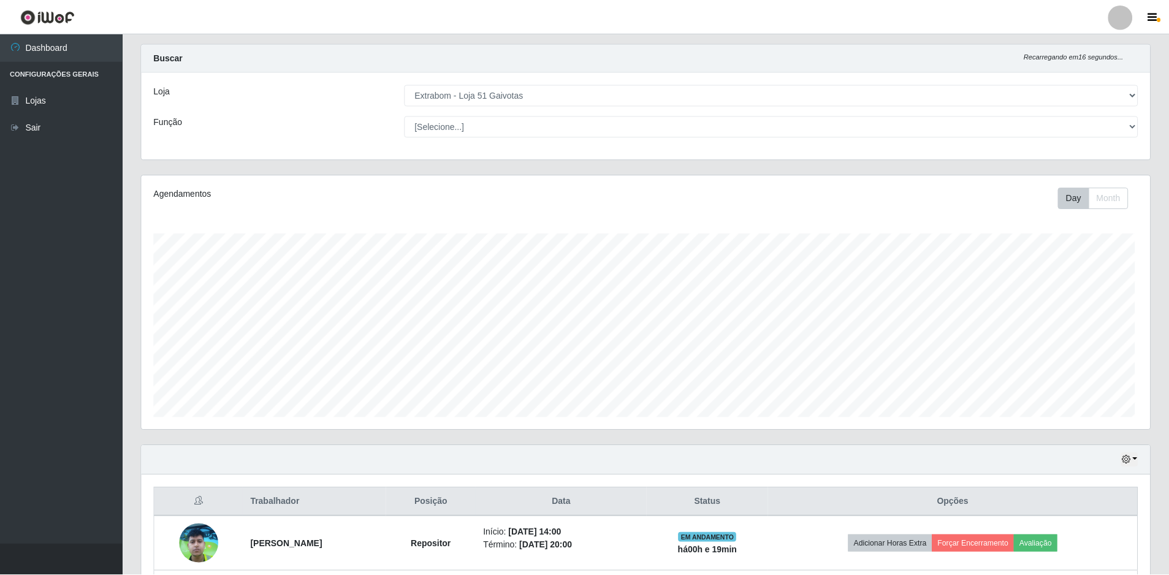
scroll to position [254, 1009]
